Goal: Task Accomplishment & Management: Manage account settings

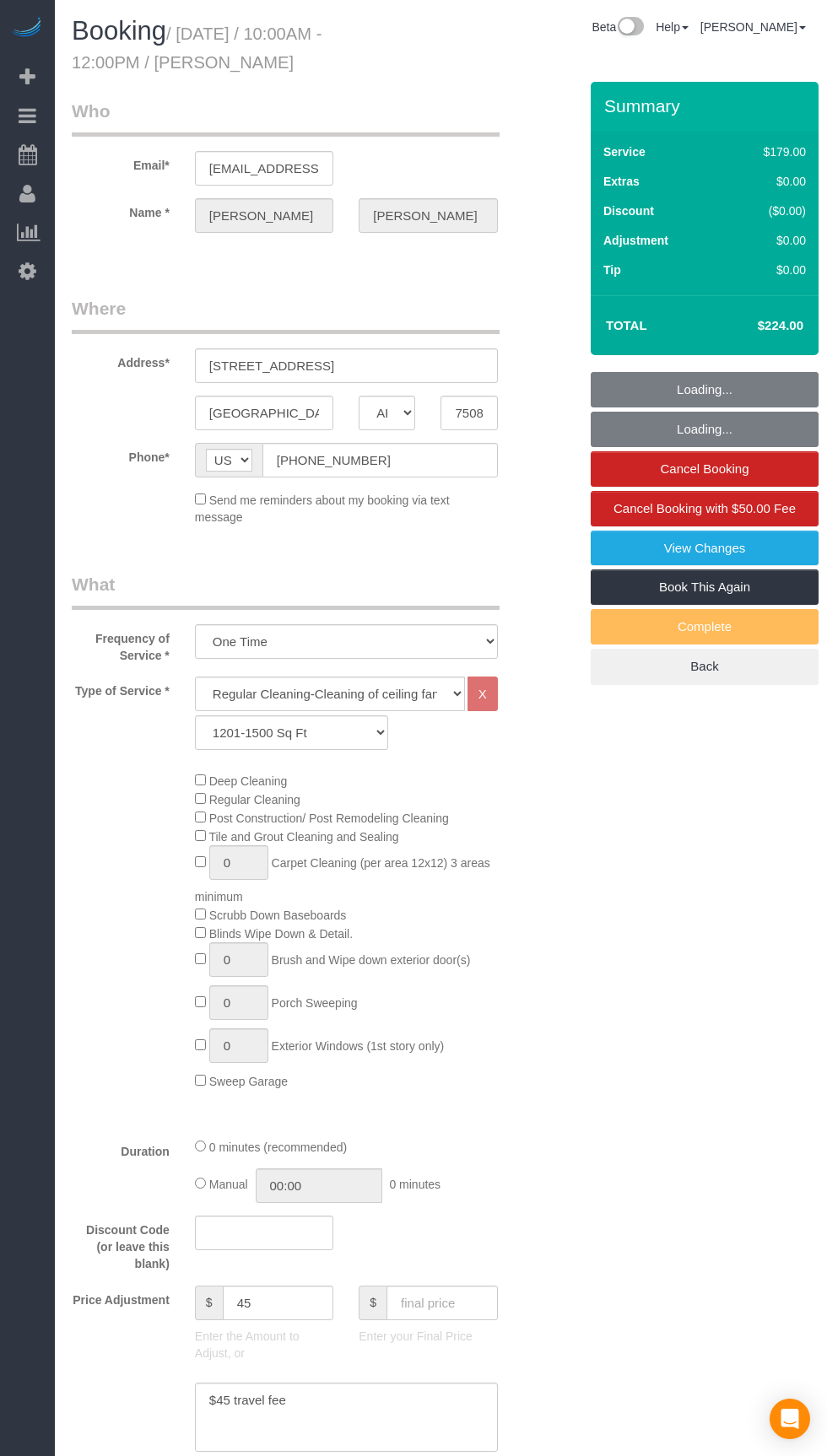
select select "[GEOGRAPHIC_DATA]"
select select "3"
select select "string:fspay-a85618d3-7ff7-402e-a838-d70c340bba98"
select select "spot1"
select select "object:1152"
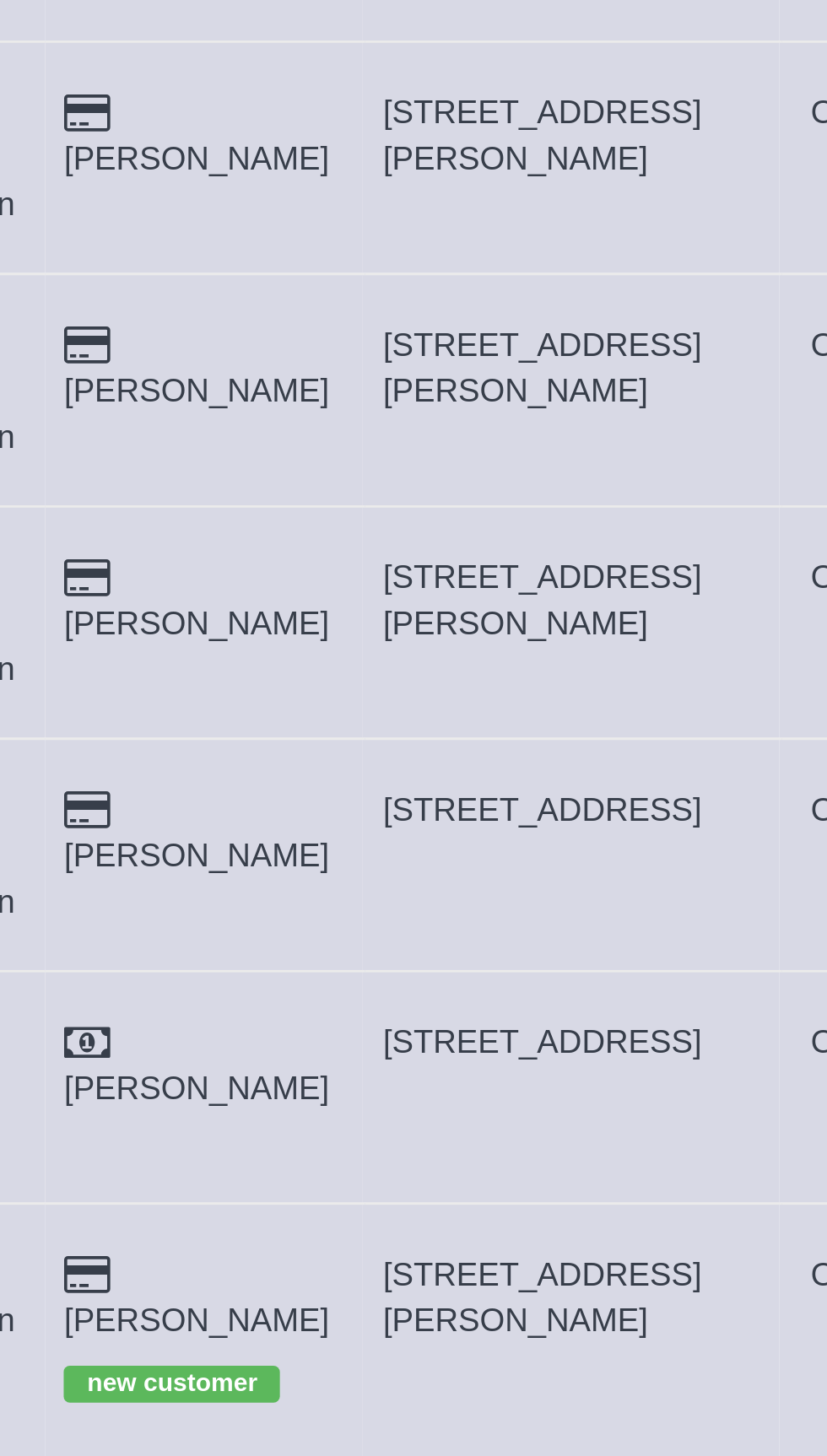
copy span "[STREET_ADDRESS]"
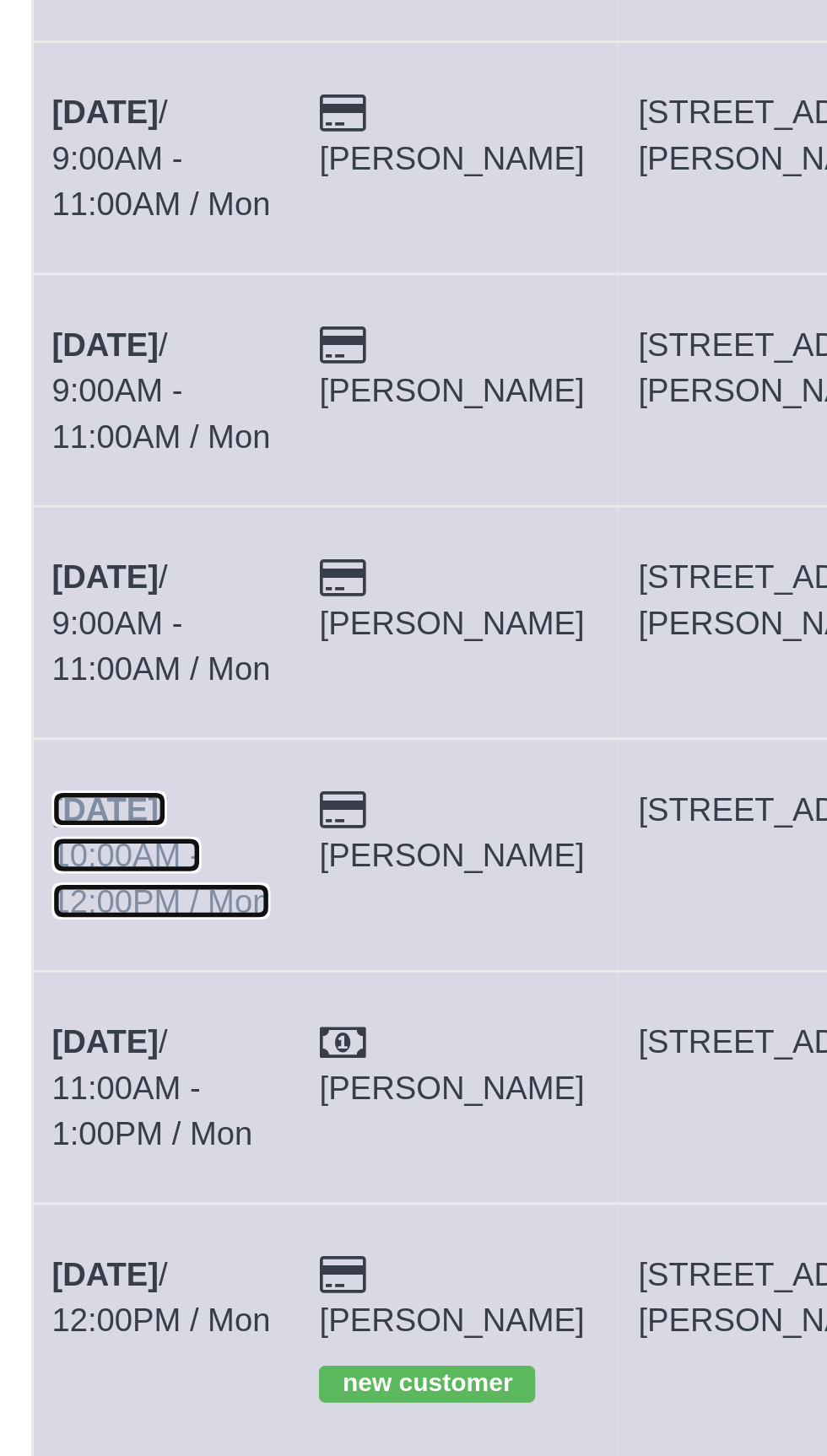
click at [130, 556] on link "[DATE] 10:00AM - 12:00PM / Mon" at bounding box center [120, 579] width 80 height 47
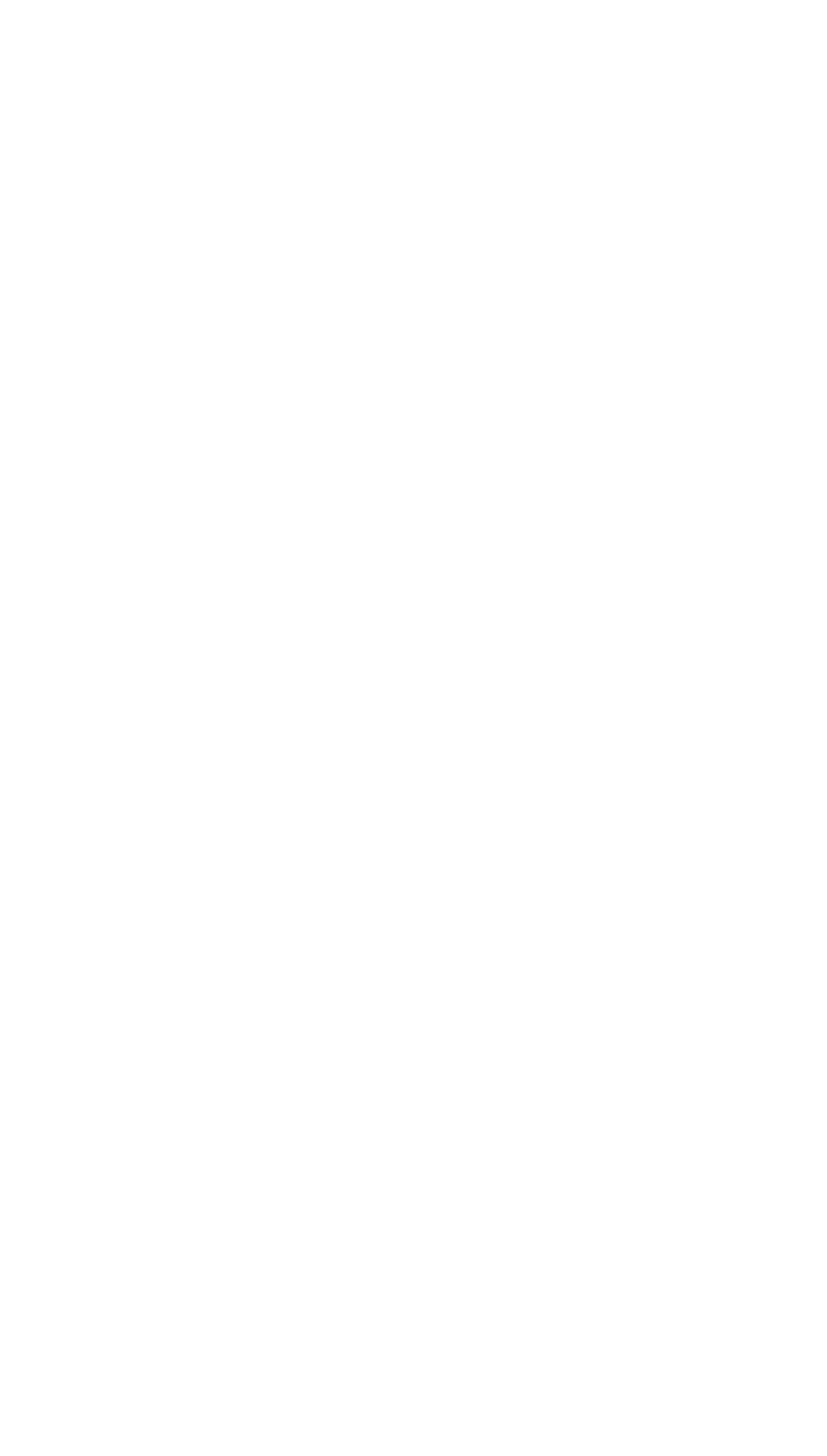
select select "[GEOGRAPHIC_DATA]"
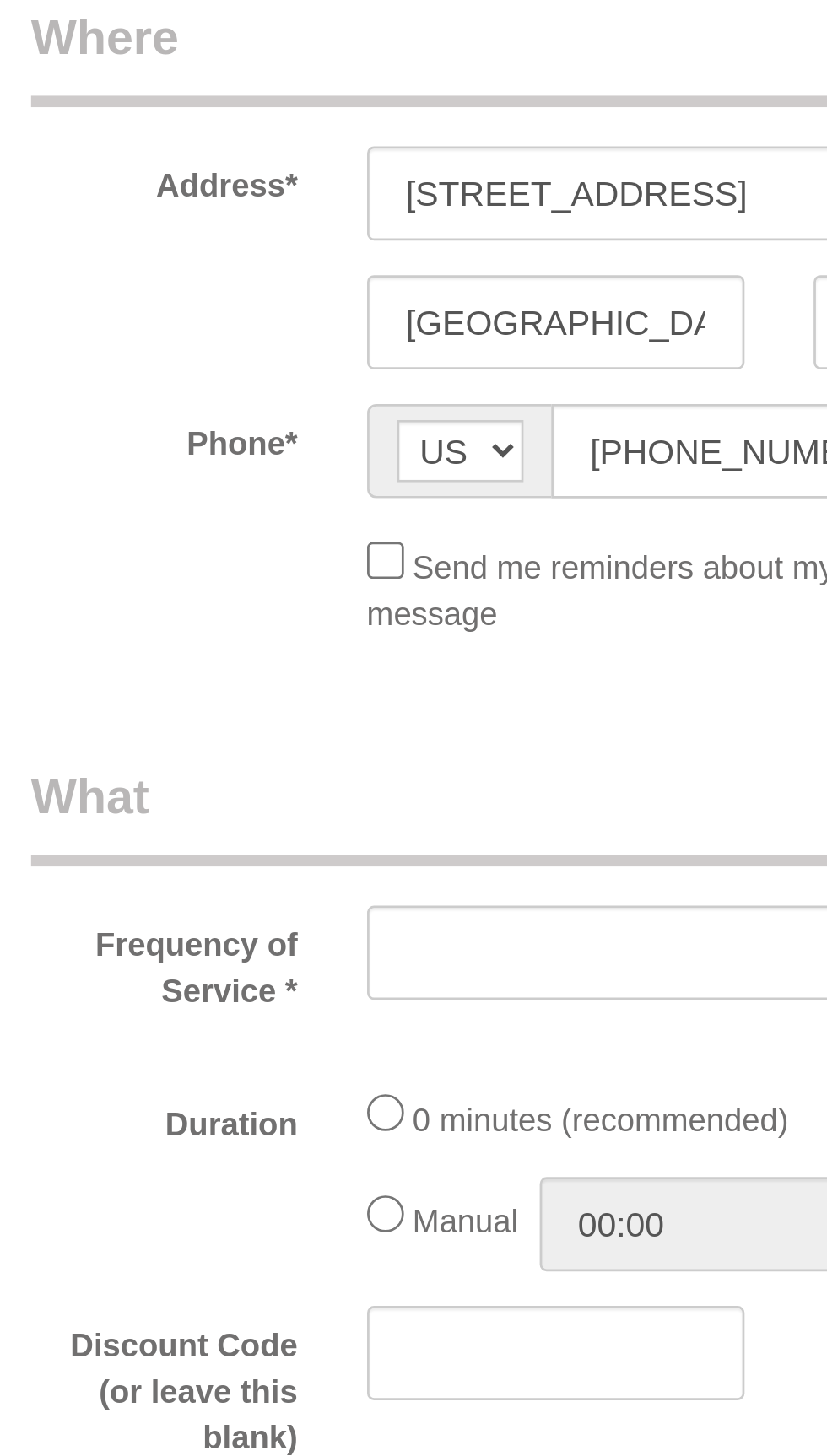
select select "object:1643"
select select "string:fspay-a85618d3-7ff7-402e-a838-d70c340bba98"
select select "3"
select select "spot21"
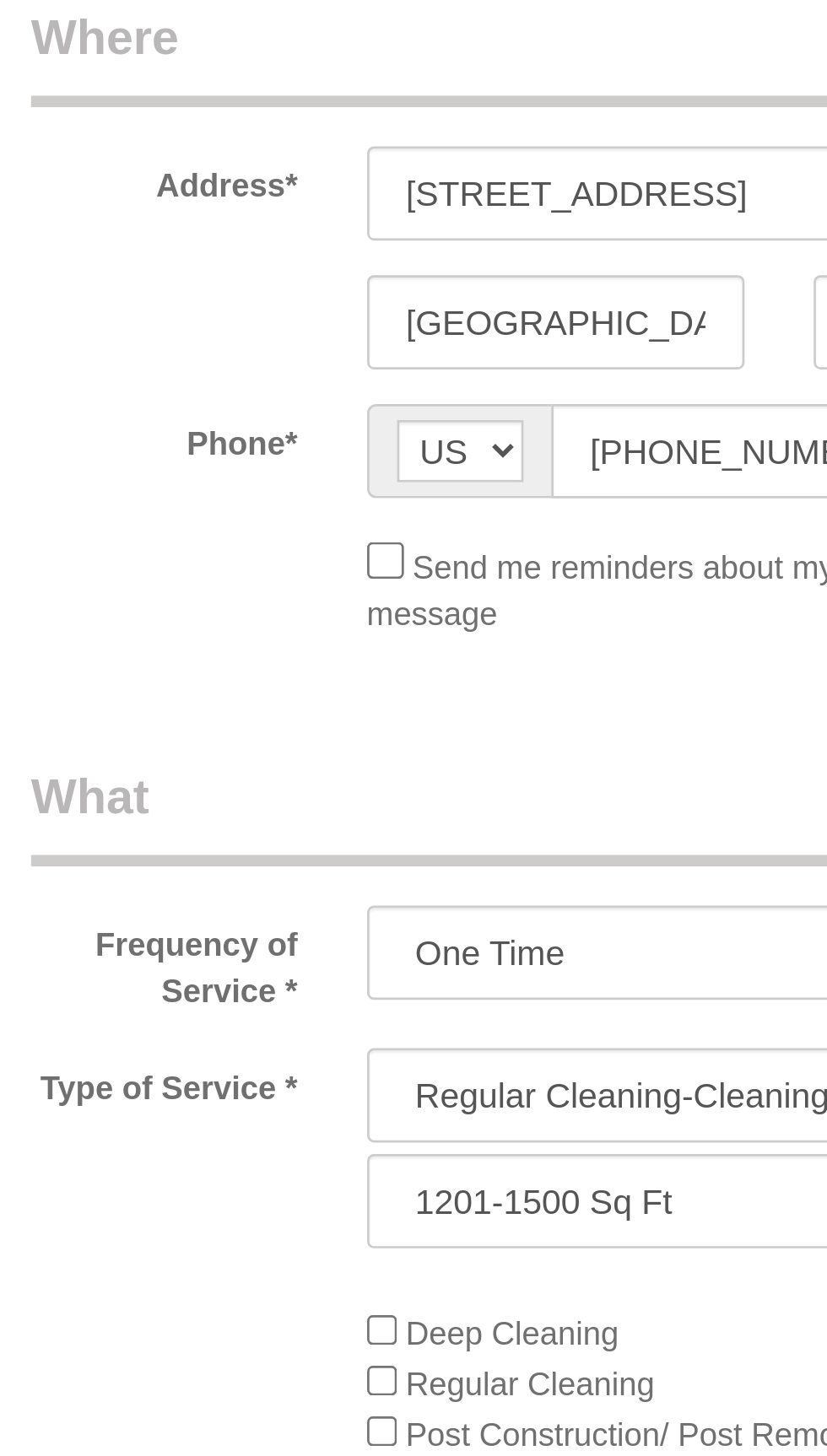
select select "object:1721"
